Goal: Information Seeking & Learning: Get advice/opinions

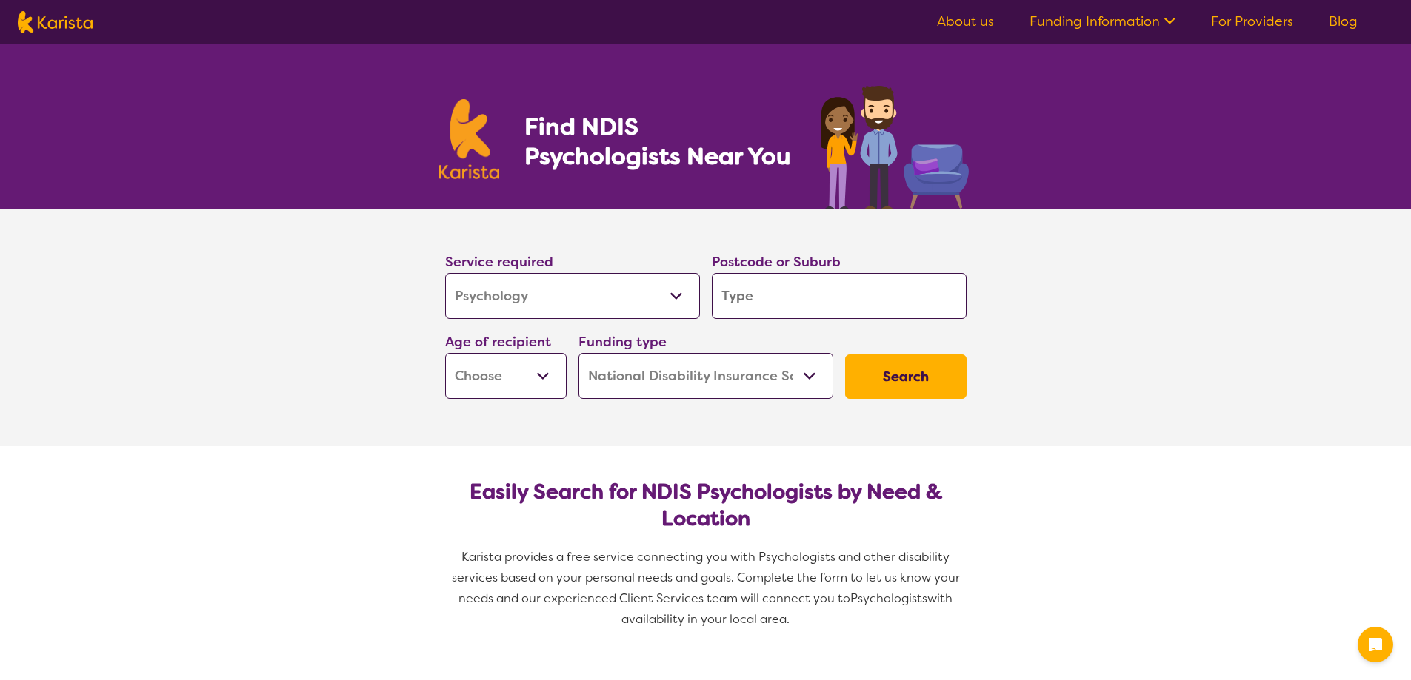
select select "Psychology"
select select "NDIS"
select select "Psychology"
select select "NDIS"
click at [743, 295] on input "search" at bounding box center [839, 296] width 255 height 46
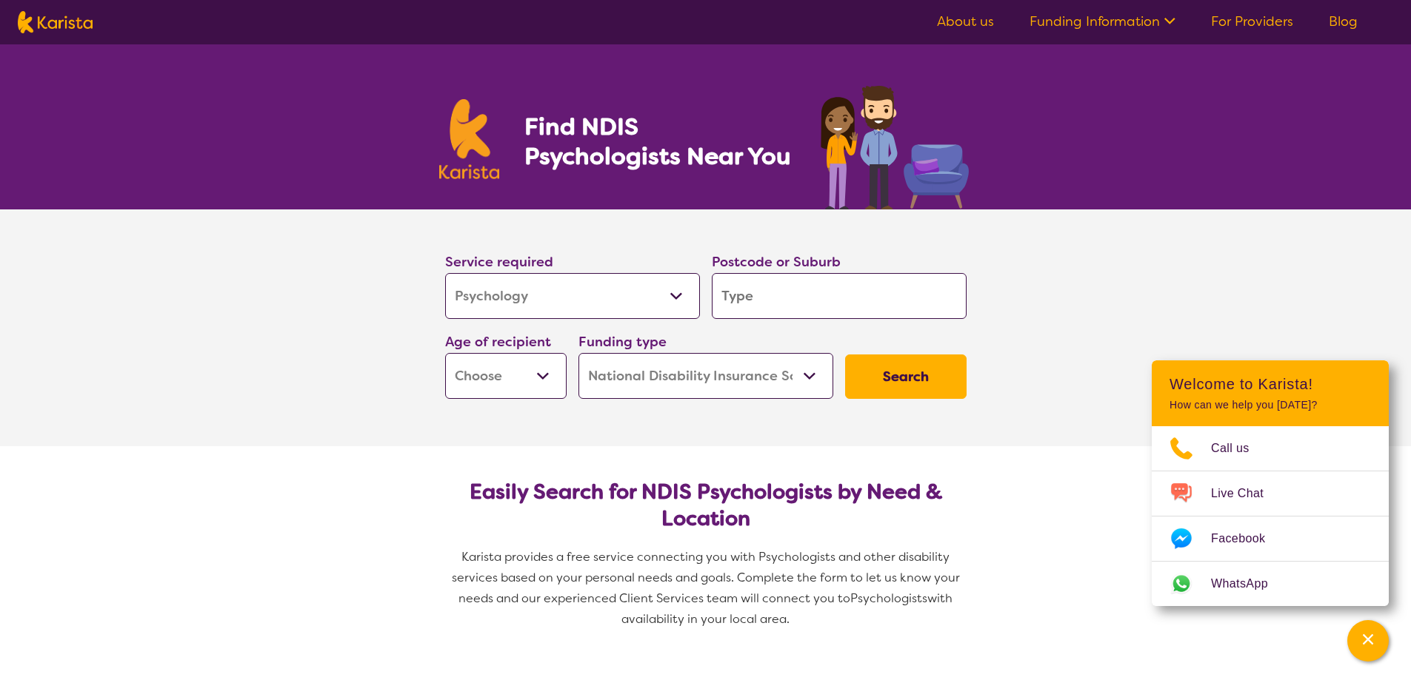
type input "5"
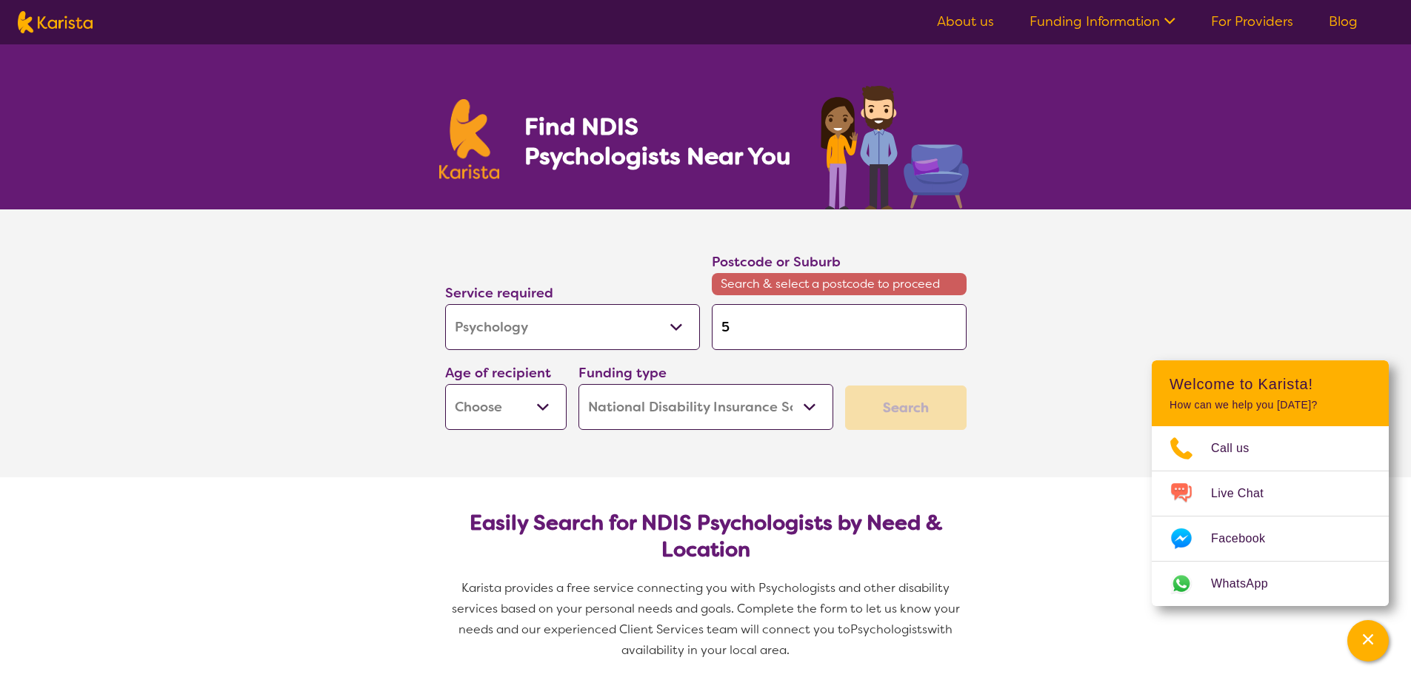
type input "50"
type input "509"
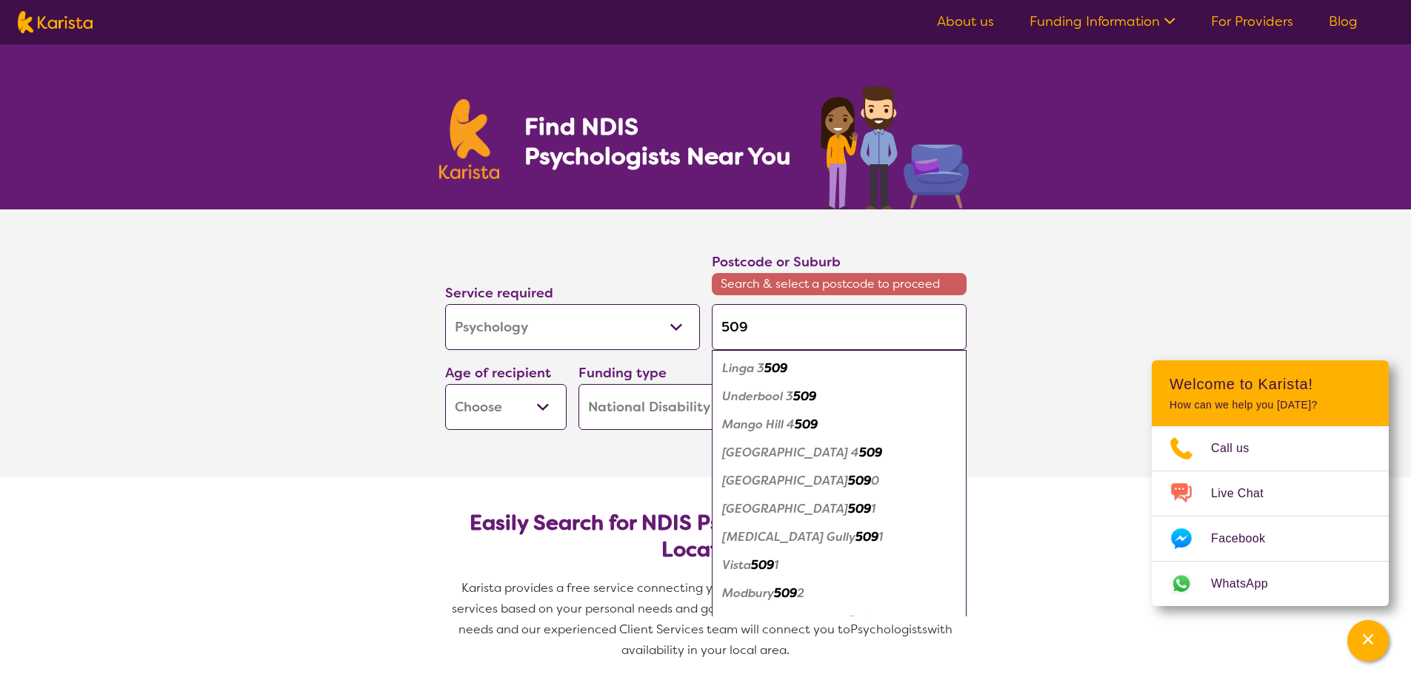
type input "5092"
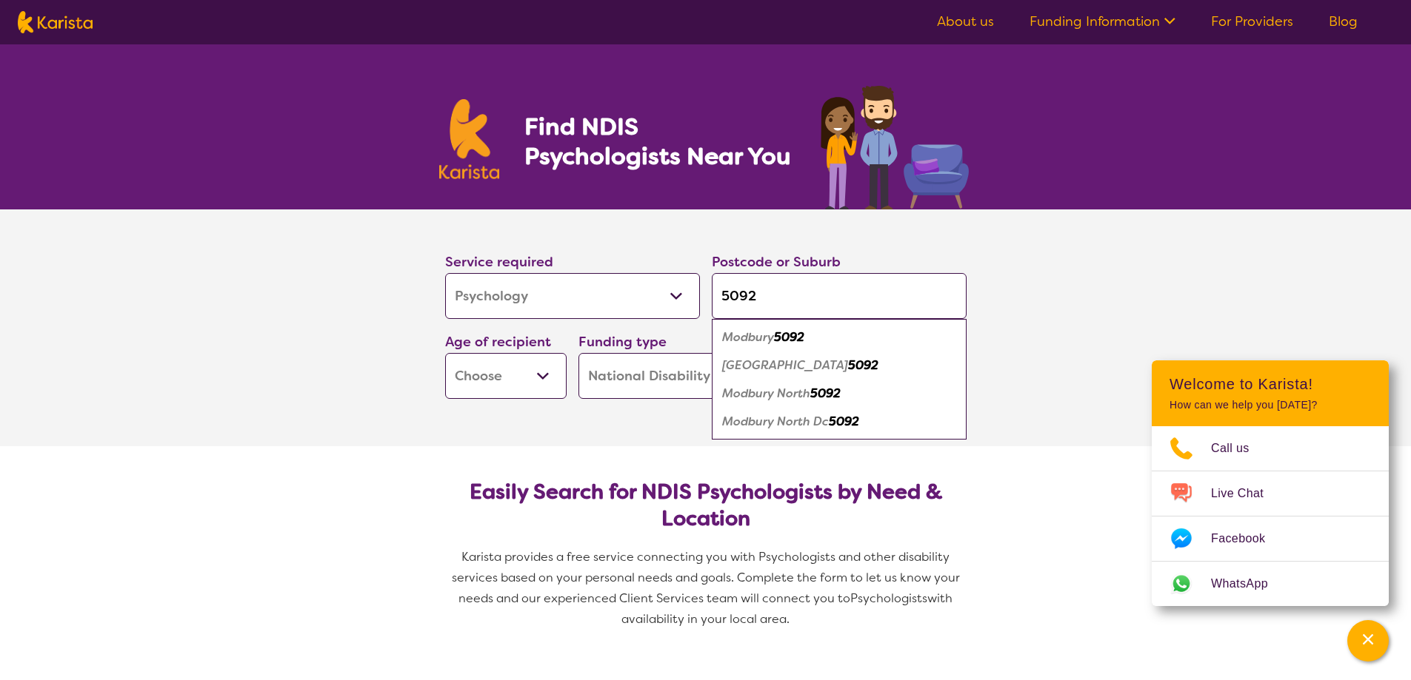
type input "5092"
click at [746, 341] on em "Modbury" at bounding box center [748, 338] width 52 height 16
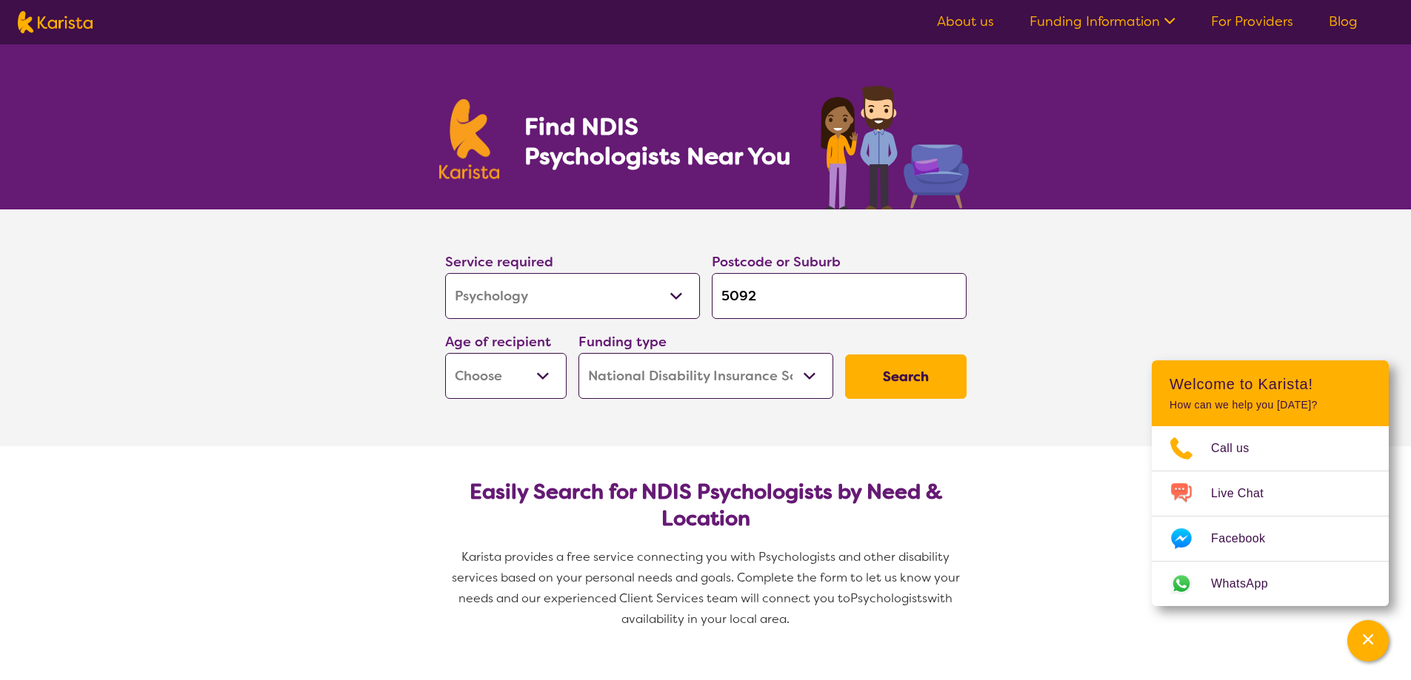
click at [538, 372] on select "Early Childhood - 0 to 9 Child - 10 to 11 Adolescent - 12 to 17 Adult - 18 to 6…" at bounding box center [505, 376] width 121 height 46
select select "AD"
click at [445, 353] on select "Early Childhood - 0 to 9 Child - 10 to 11 Adolescent - 12 to 17 Adult - 18 to 6…" at bounding box center [505, 376] width 121 height 46
select select "AD"
click at [906, 382] on button "Search" at bounding box center [905, 377] width 121 height 44
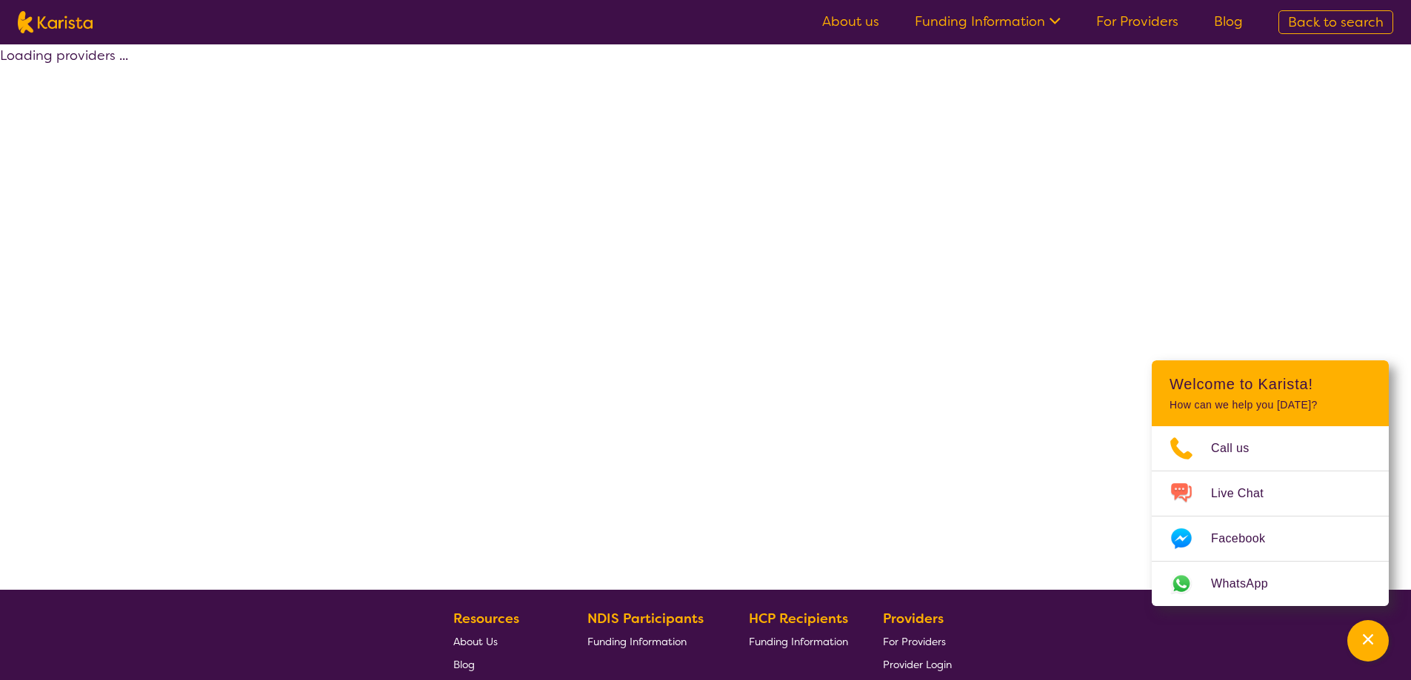
select select "by_score"
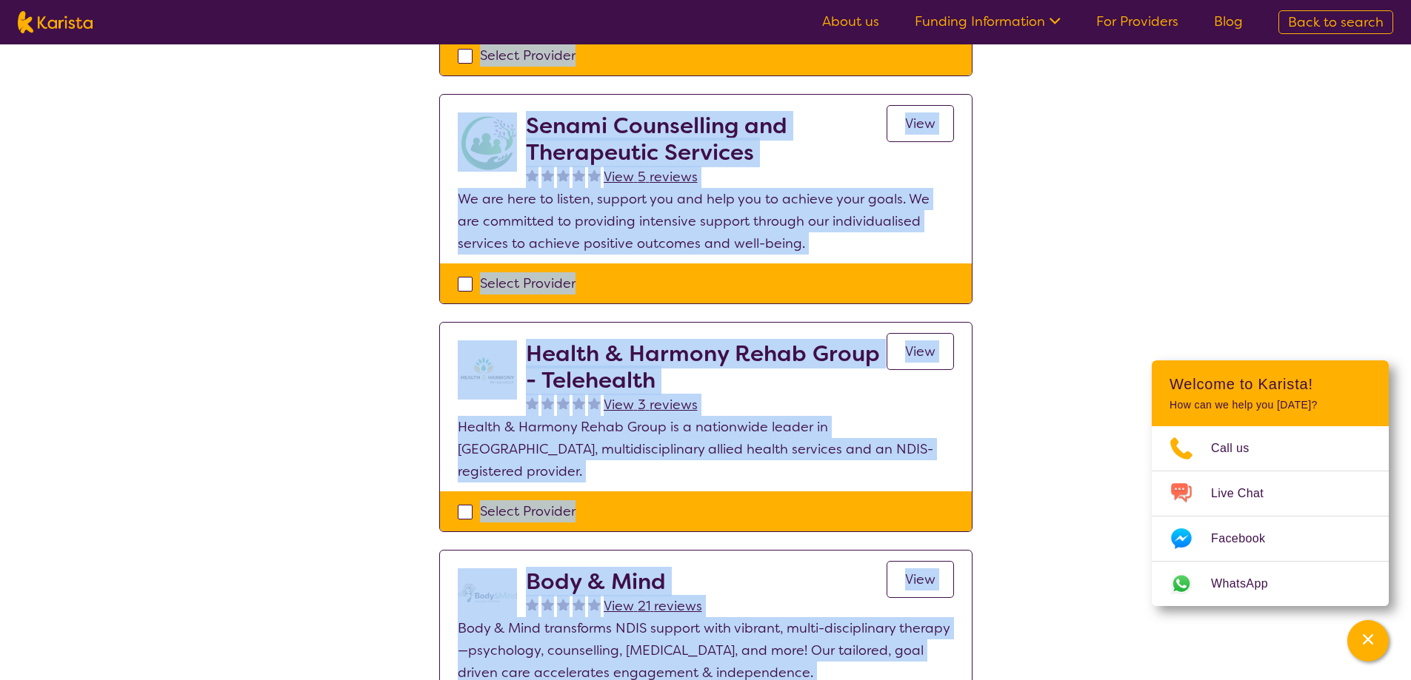
scroll to position [663, 0]
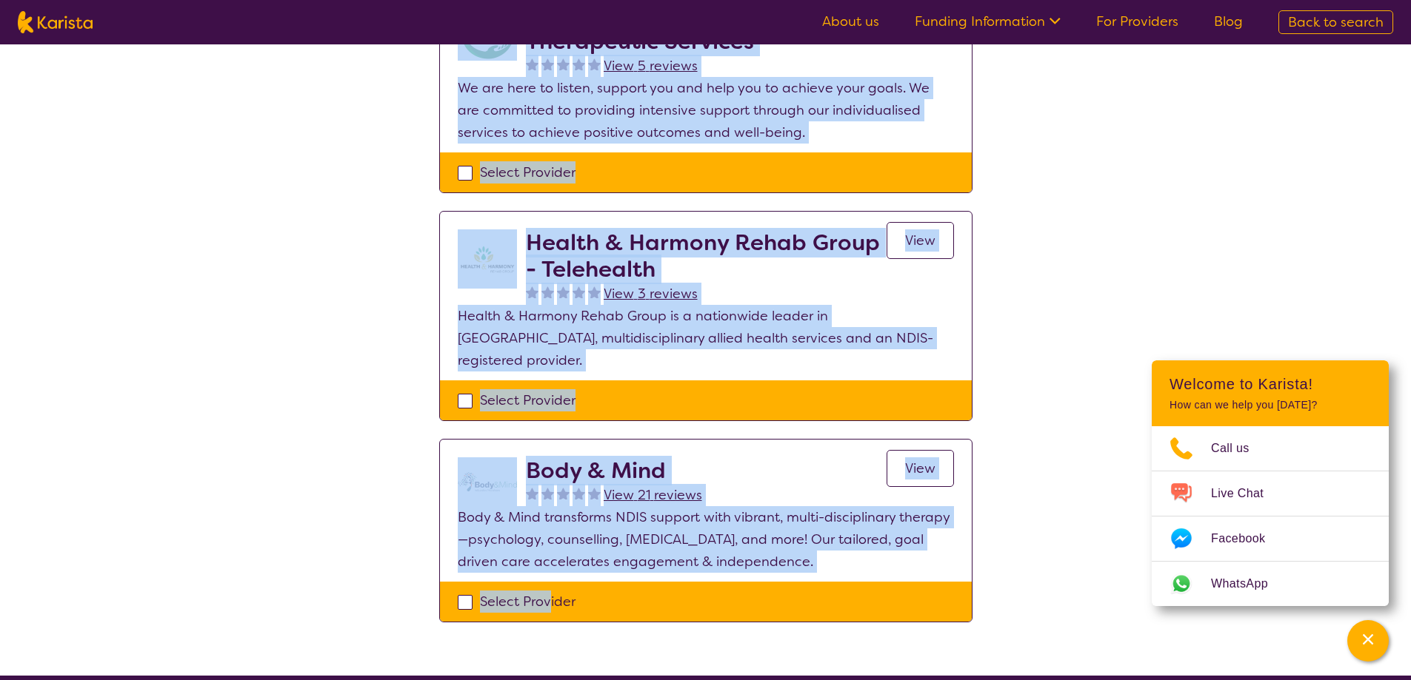
drag, startPoint x: 473, startPoint y: 70, endPoint x: 550, endPoint y: 633, distance: 568.0
click at [550, 633] on div "Select one or more providers and click the 'NEXT' button to proceed 1 - 5 of 5 …" at bounding box center [705, 28] width 1411 height 1295
copy section "Select one or more providers and click the 'NEXT' button to proceed 1 - 5 of 5 …"
click at [751, 465] on div "Body & Mind View 21 reviews View" at bounding box center [740, 482] width 428 height 49
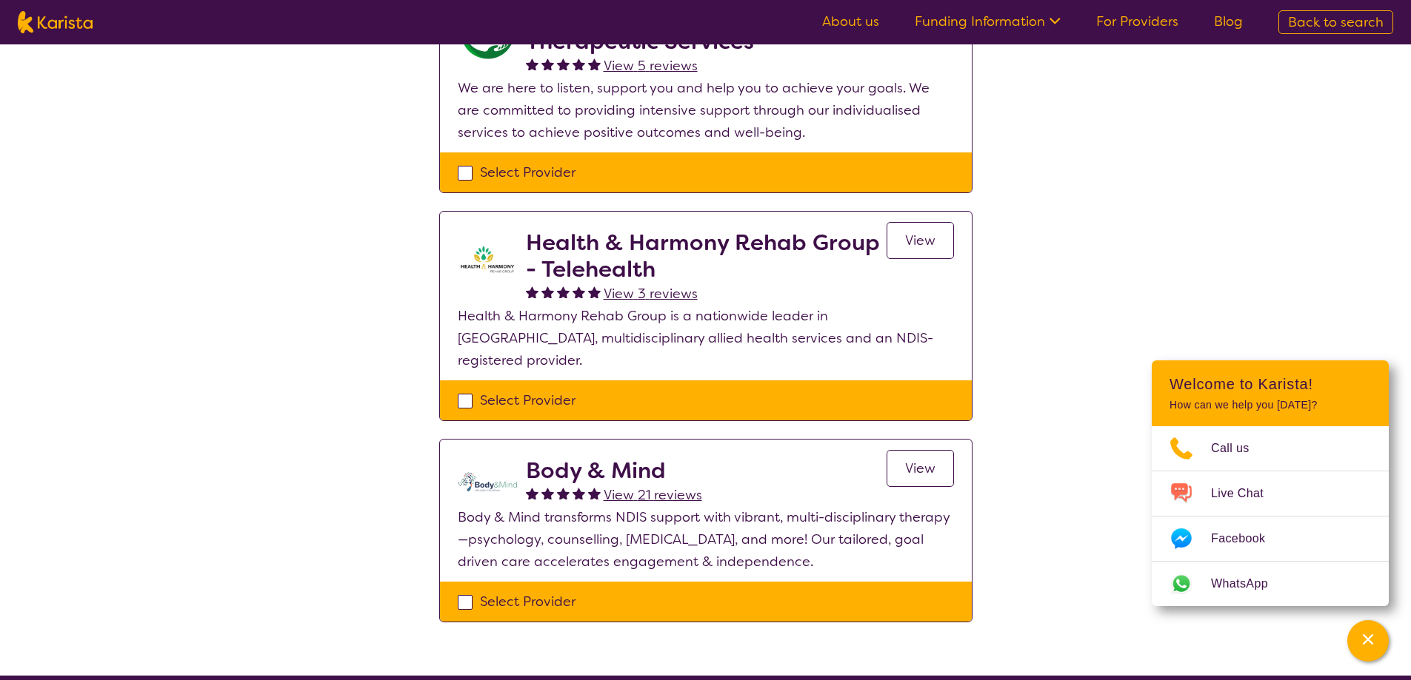
click at [638, 486] on span "View 21 reviews" at bounding box center [652, 495] width 98 height 18
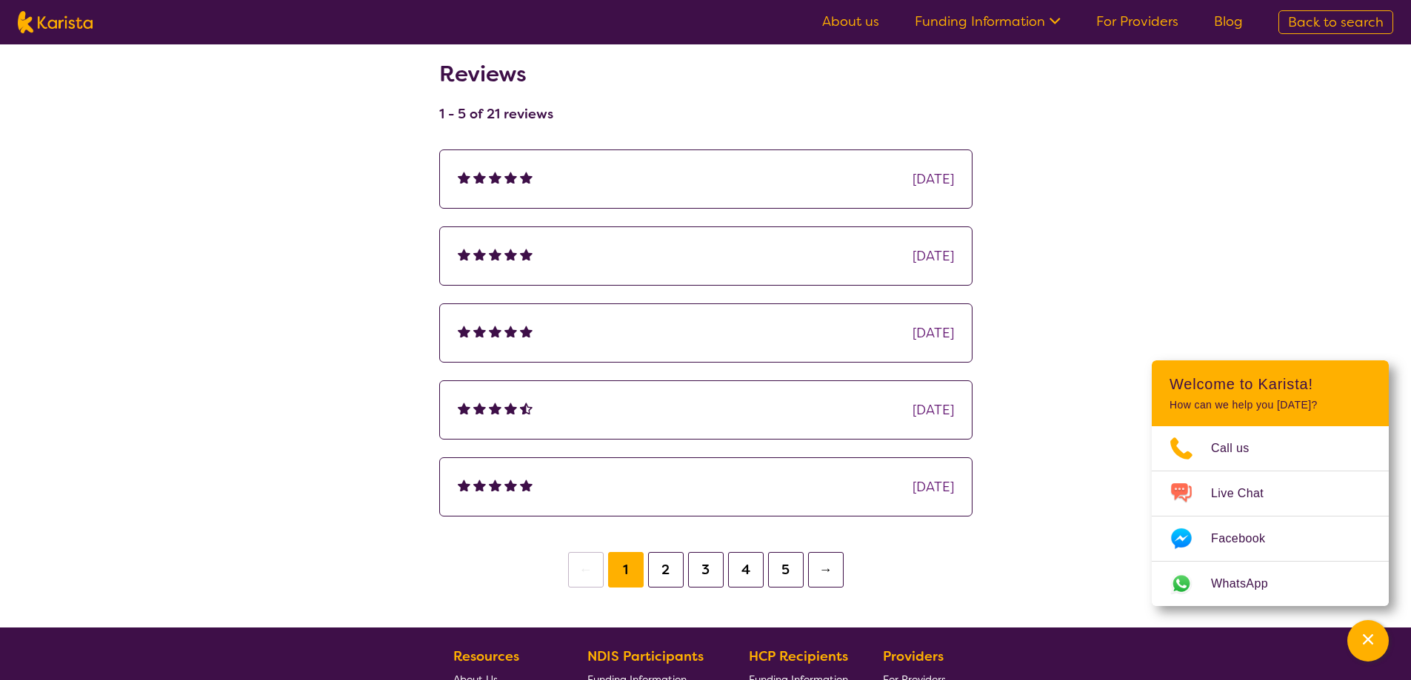
scroll to position [252, 0]
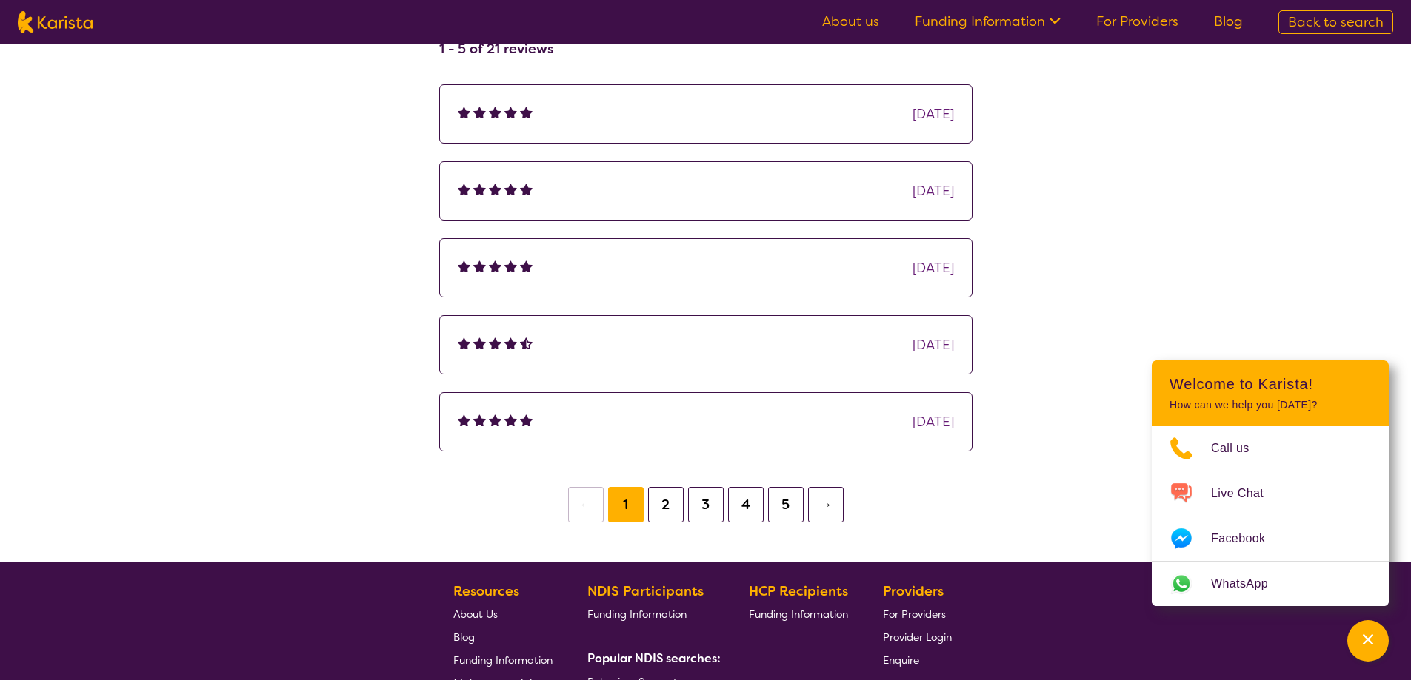
click at [912, 112] on div "[DATE]" at bounding box center [932, 114] width 41 height 22
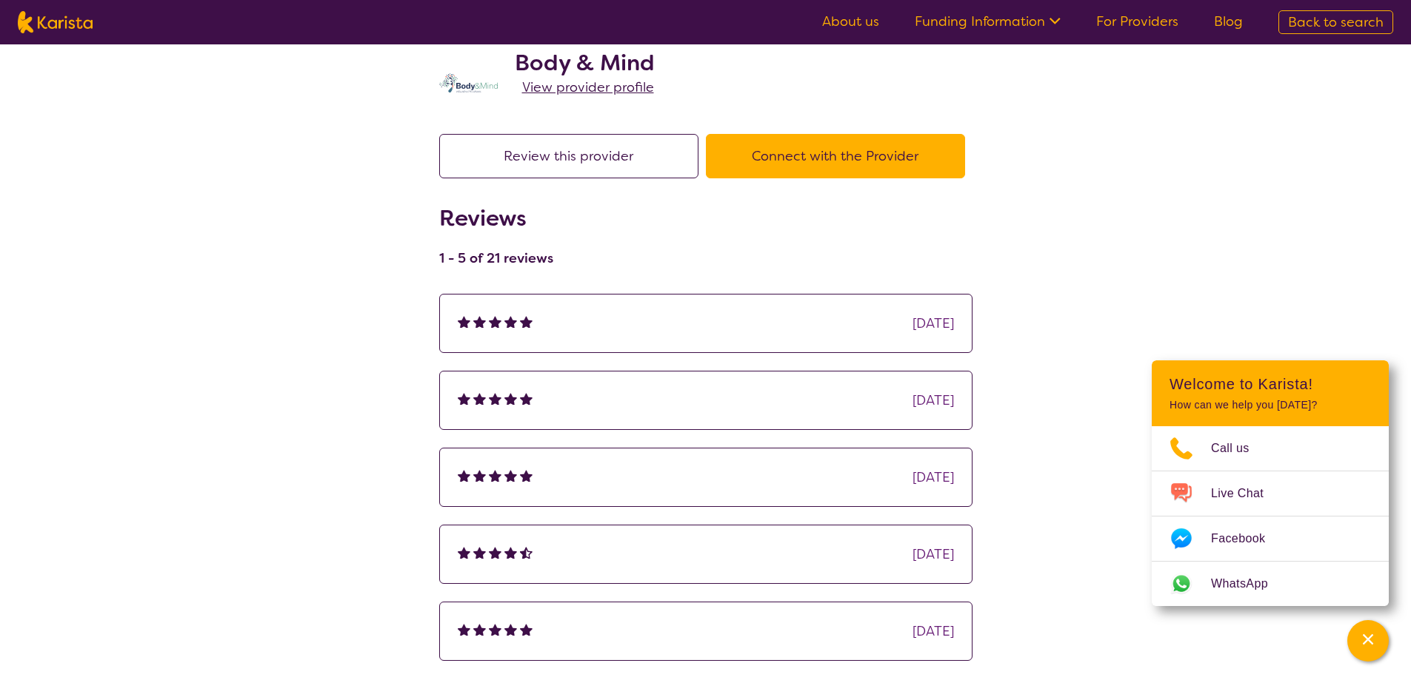
scroll to position [0, 0]
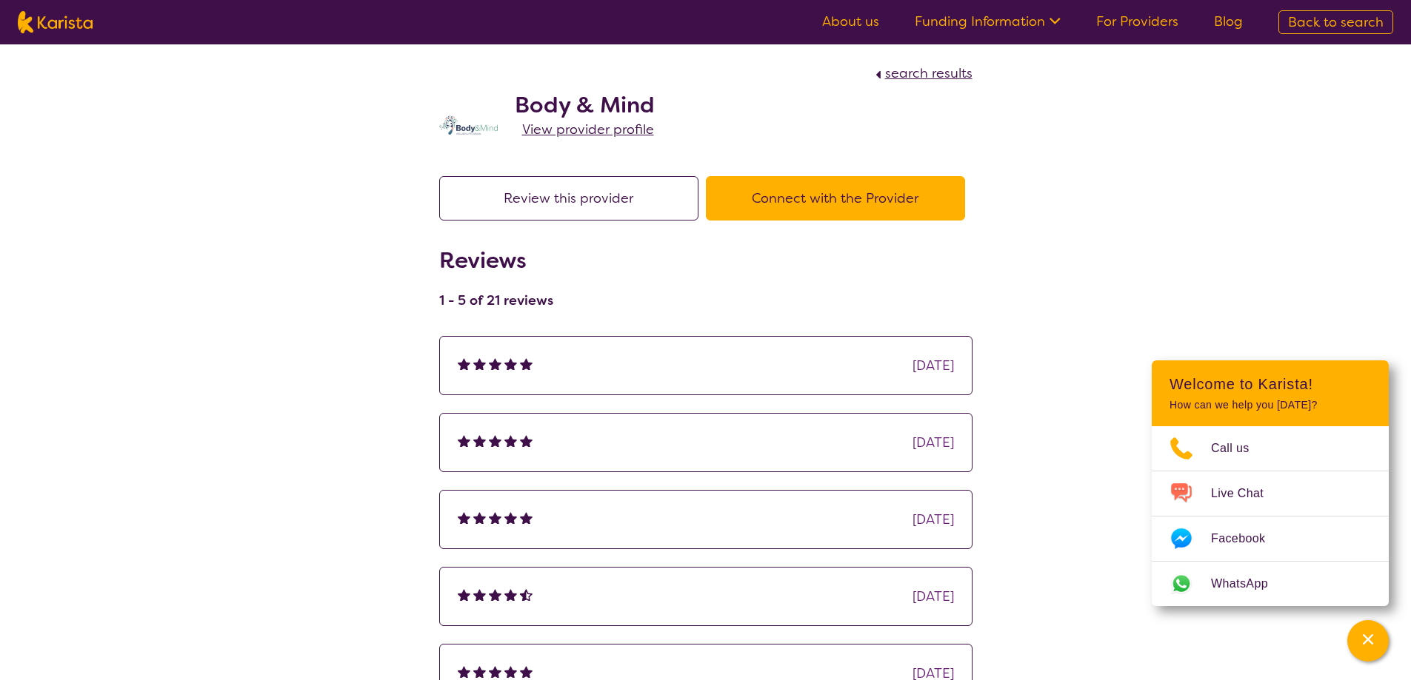
click at [592, 129] on span "View provider profile" at bounding box center [588, 130] width 132 height 18
